Goal: Information Seeking & Learning: Learn about a topic

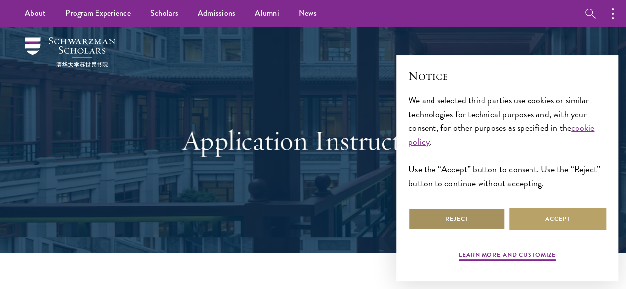
click at [452, 208] on button "Reject" at bounding box center [456, 219] width 97 height 22
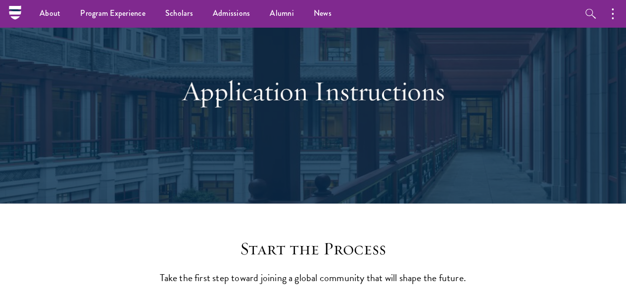
scroll to position [247, 0]
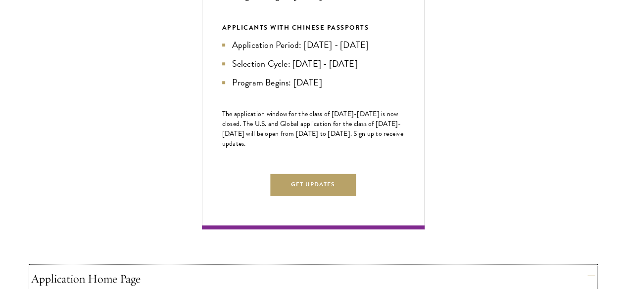
scroll to position [594, 0]
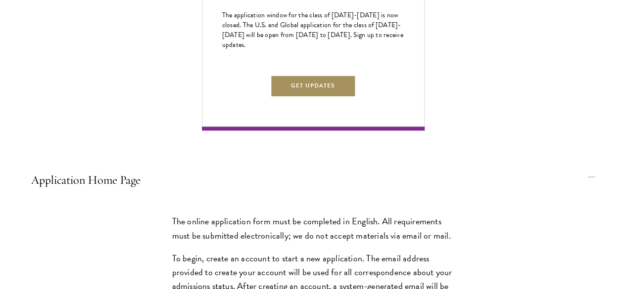
click at [356, 97] on button "Get Updates" at bounding box center [313, 86] width 86 height 22
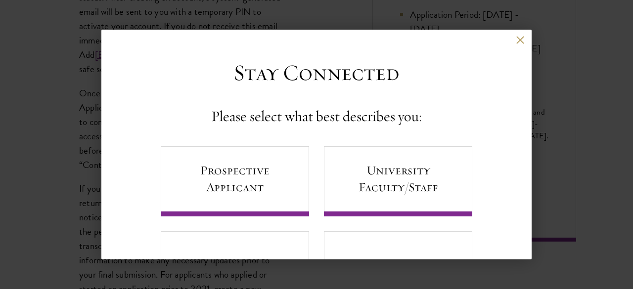
click at [511, 46] on div "Back" at bounding box center [316, 48] width 430 height 24
click at [516, 38] on button at bounding box center [520, 40] width 8 height 8
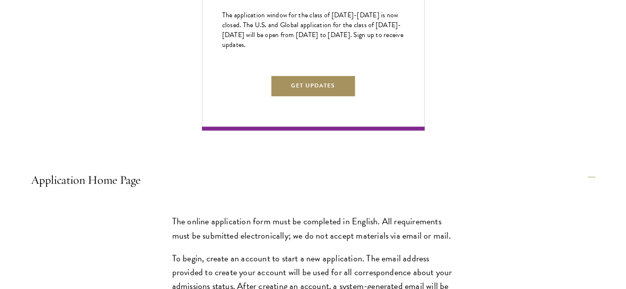
scroll to position [445, 0]
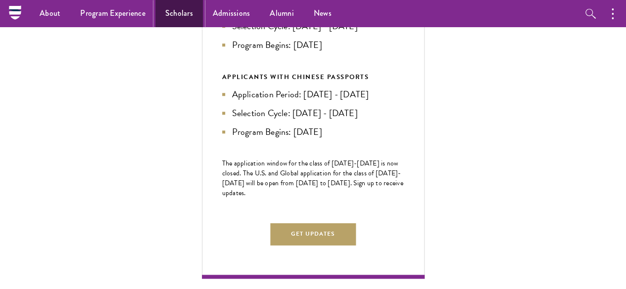
click at [166, 17] on link "Scholars" at bounding box center [179, 13] width 48 height 27
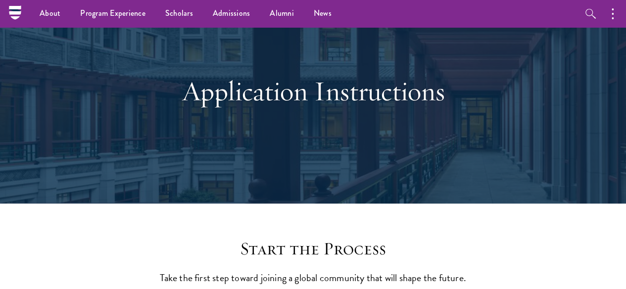
scroll to position [346, 0]
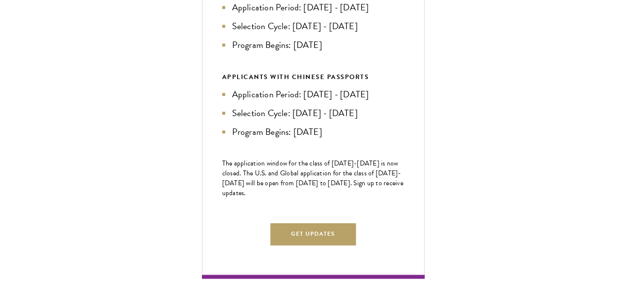
scroll to position [495, 0]
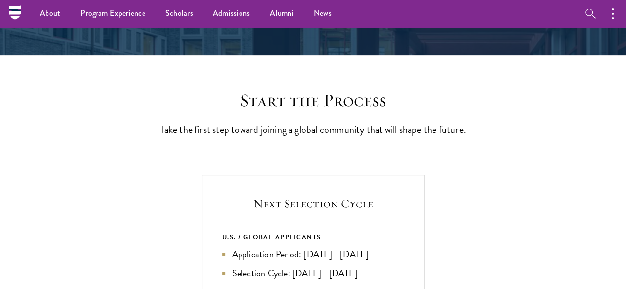
scroll to position [0, 0]
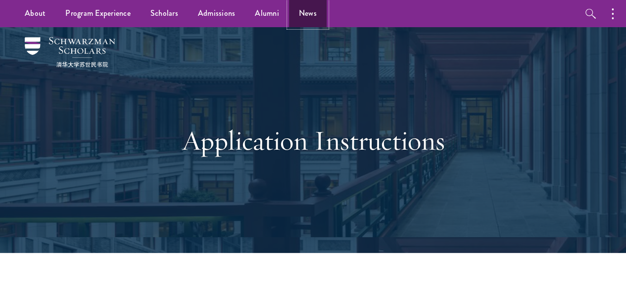
click at [305, 9] on link "News" at bounding box center [308, 13] width 38 height 27
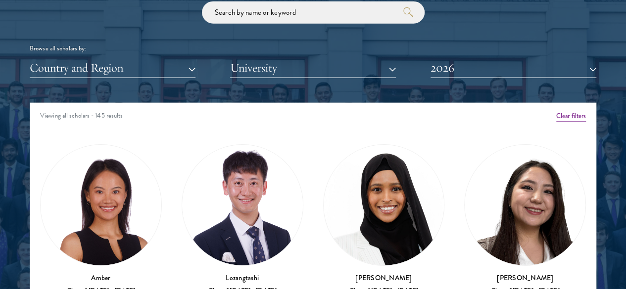
scroll to position [1237, 0]
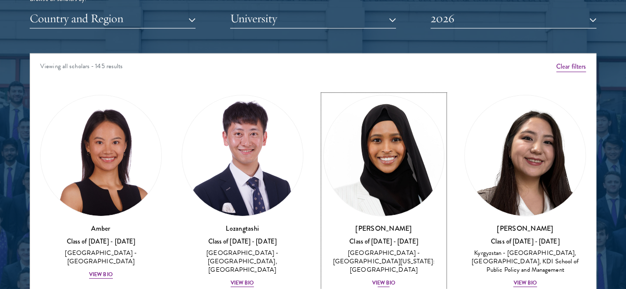
click at [372, 280] on div "View Bio" at bounding box center [384, 284] width 24 height 8
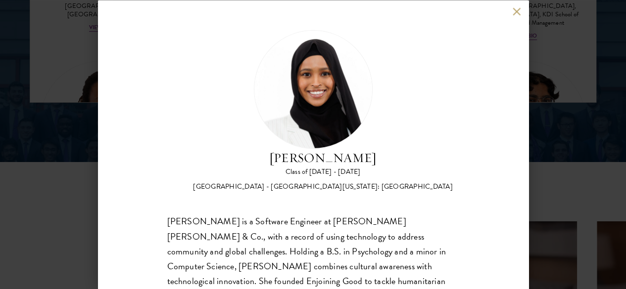
scroll to position [1237, 0]
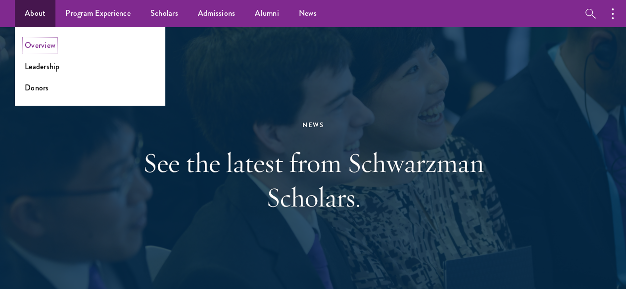
click at [44, 48] on link "Overview" at bounding box center [40, 45] width 31 height 11
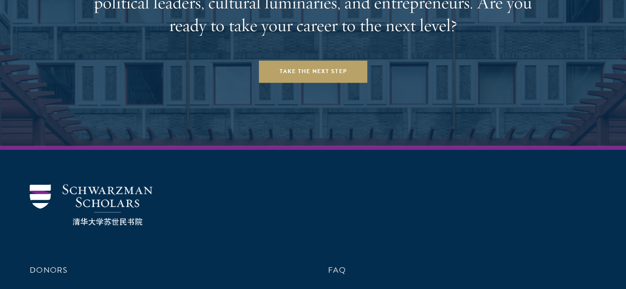
scroll to position [4045, 0]
